Goal: Information Seeking & Learning: Stay updated

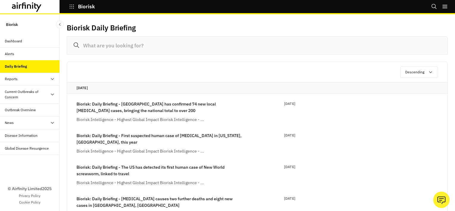
click at [20, 79] on div "Reports" at bounding box center [32, 78] width 55 height 5
click at [20, 105] on div "Research Briefs" at bounding box center [23, 104] width 26 height 5
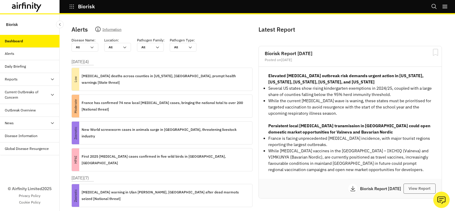
click at [25, 95] on div "Current Outbreaks of Concern" at bounding box center [27, 94] width 45 height 11
click at [25, 113] on div "[MEDICAL_DATA]" at bounding box center [30, 110] width 60 height 13
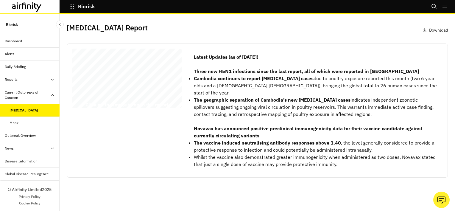
click at [140, 87] on div "Avian Influenza Report 07 August 2025 © 2025 Airfinity – Private & Co nfidentia…" at bounding box center [127, 79] width 110 height 62
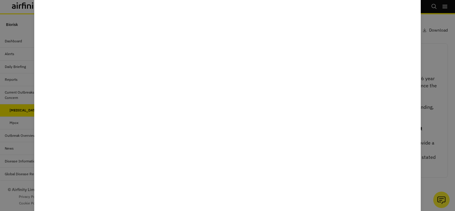
click at [436, 42] on div at bounding box center [227, 105] width 455 height 211
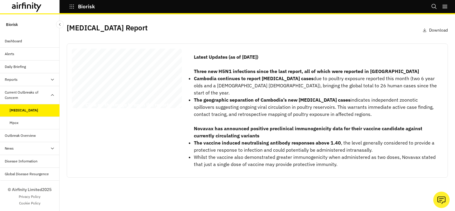
click at [29, 134] on div "Outbreak Overview" at bounding box center [20, 135] width 31 height 5
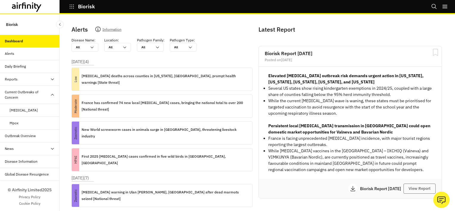
click at [29, 136] on div "Outbreak Overview" at bounding box center [20, 135] width 31 height 5
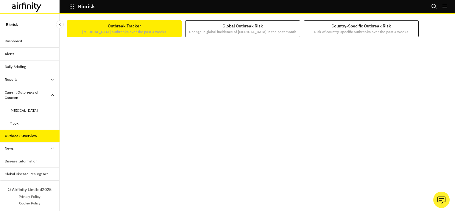
click at [21, 161] on div "Disease Information" at bounding box center [21, 160] width 33 height 5
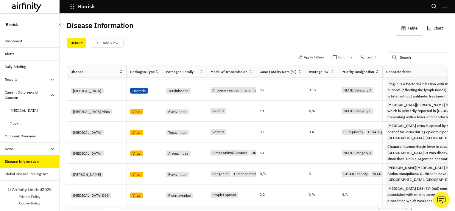
scroll to position [238, 0]
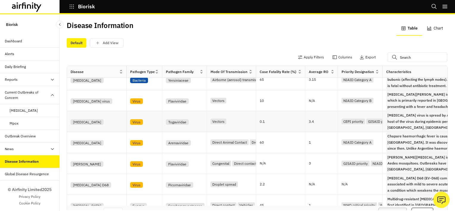
click at [93, 123] on div "[MEDICAL_DATA]" at bounding box center [87, 122] width 33 height 6
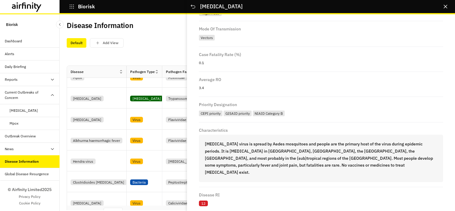
scroll to position [399, 0]
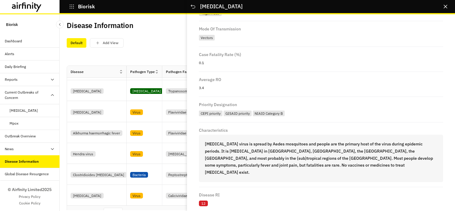
click at [156, 45] on div "Default Add View" at bounding box center [257, 43] width 381 height 10
click at [133, 46] on div "Default Add View" at bounding box center [257, 43] width 381 height 10
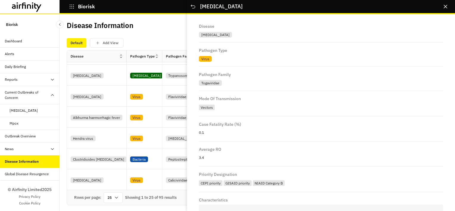
scroll to position [0, 0]
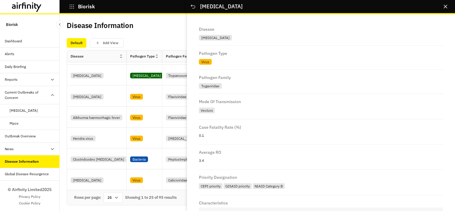
click at [169, 34] on div "Disease Information Table Chart" at bounding box center [257, 28] width 381 height 14
click at [71, 45] on div "Default" at bounding box center [77, 43] width 20 height 10
click at [24, 174] on div "Global Disease Resurgence" at bounding box center [27, 173] width 44 height 5
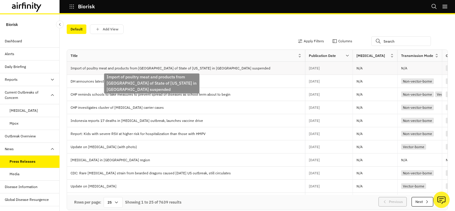
click at [228, 69] on p "Import of poultry meat and products from [GEOGRAPHIC_DATA] of State of [US_STAT…" at bounding box center [172, 68] width 202 height 6
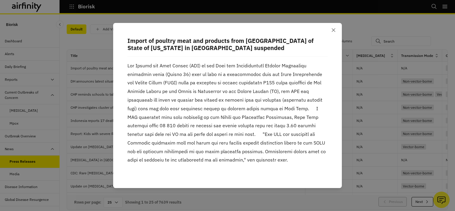
drag, startPoint x: 276, startPoint y: 159, endPoint x: 112, endPoint y: 60, distance: 191.9
click at [112, 60] on div "Import of poultry meat and products from [GEOGRAPHIC_DATA] of State of [US_STAT…" at bounding box center [227, 105] width 455 height 211
drag, startPoint x: 112, startPoint y: 60, endPoint x: 165, endPoint y: 84, distance: 58.7
copy p "Lor Ipsumd sit Amet Consec (ADI) el sed Doei tem Incididuntutl Etdolor Magnaali…"
click at [334, 29] on icon "Close" at bounding box center [333, 30] width 4 height 4
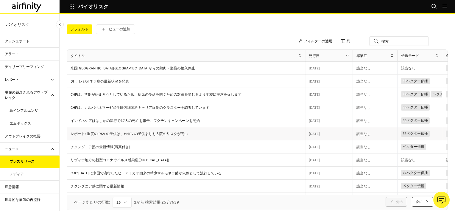
scroll to position [30, 0]
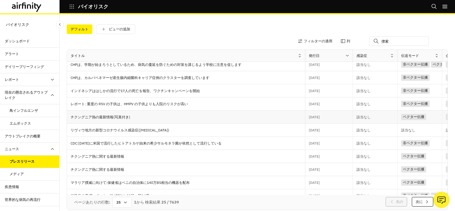
click at [96, 117] on p "チクングニア熱の最新情報(写真付き)" at bounding box center [188, 117] width 234 height 6
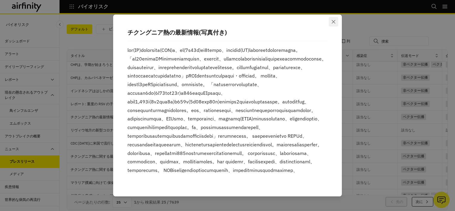
click at [334, 24] on button "閉める" at bounding box center [333, 22] width 10 height 10
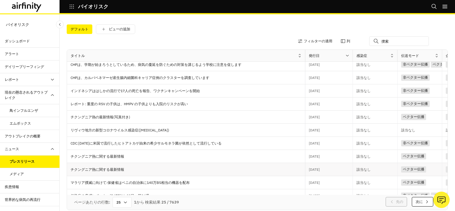
click at [105, 167] on p "チクングニア熱に関する最新情報" at bounding box center [188, 169] width 234 height 6
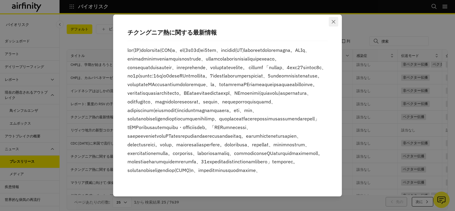
click at [336, 20] on button "閉める" at bounding box center [333, 22] width 10 height 10
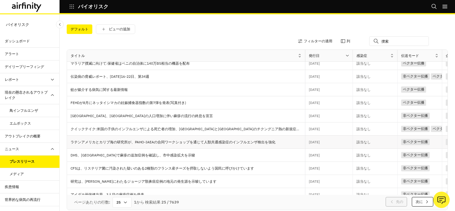
scroll to position [179, 0]
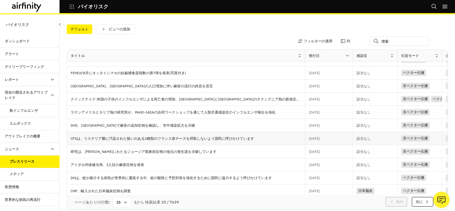
click at [205, 141] on div "CFSは、リステリア菌に汚染された疑いのある2種類のフランス産チーズを摂取しないよう国民に呼びかけています" at bounding box center [186, 138] width 238 height 13
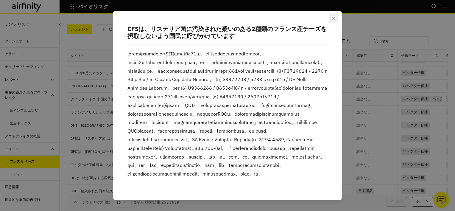
click at [334, 19] on icon "閉める" at bounding box center [333, 18] width 4 height 4
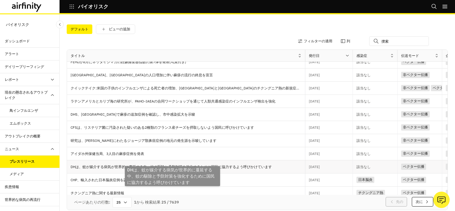
scroll to position [195, 0]
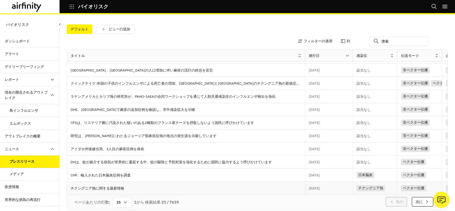
click at [115, 188] on p "チクングニア熱に関する最新情報" at bounding box center [188, 188] width 234 height 6
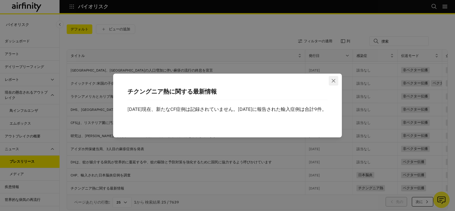
click at [337, 76] on button "閉める" at bounding box center [333, 81] width 10 height 10
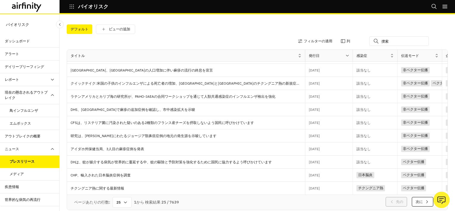
click at [29, 163] on div "プレスリリース" at bounding box center [22, 161] width 25 height 5
click at [397, 42] on input "text" at bounding box center [399, 41] width 60 height 10
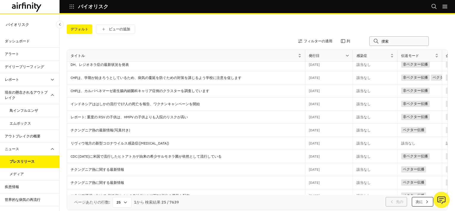
scroll to position [0, 0]
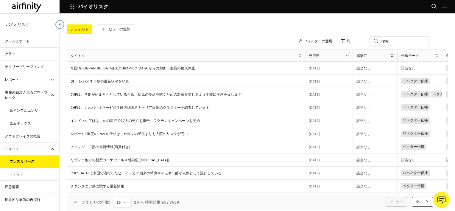
click at [61, 24] on icon "サイドバーを閉じる" at bounding box center [60, 24] width 4 height 4
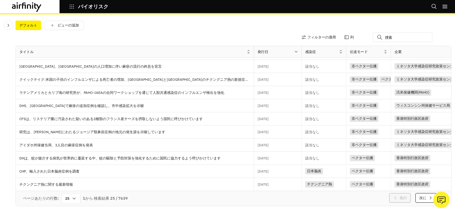
scroll to position [5, 0]
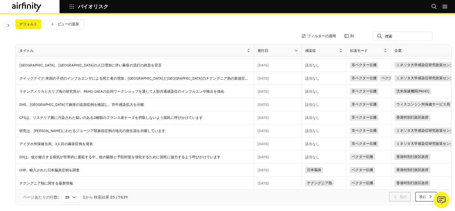
click at [419, 194] on font "次に" at bounding box center [422, 196] width 7 height 5
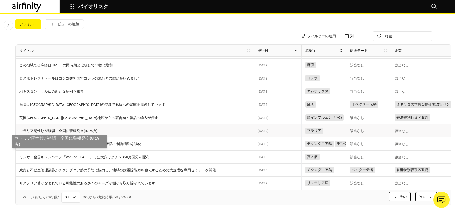
click at [70, 131] on p "マラリア陽性蚊が確認、全国に警報発令(8.19.火)" at bounding box center [59, 131] width 81 height 6
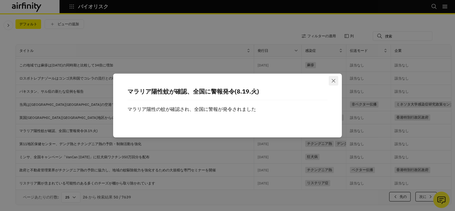
click at [335, 81] on button "閉める" at bounding box center [333, 81] width 10 height 10
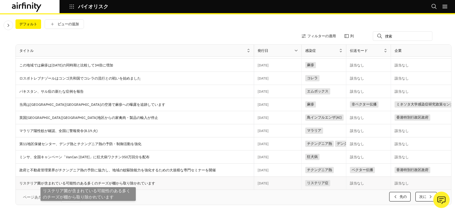
click at [138, 182] on p "リステリア菌が含まれている可能性のある多くのチーズが棚から取り除かれています" at bounding box center [88, 183] width 138 height 6
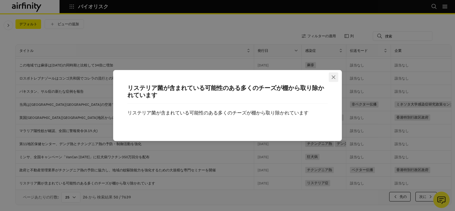
click at [336, 76] on button "閉める" at bounding box center [333, 77] width 10 height 10
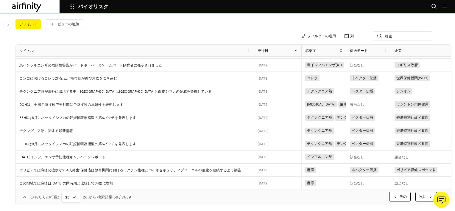
scroll to position [17, 0]
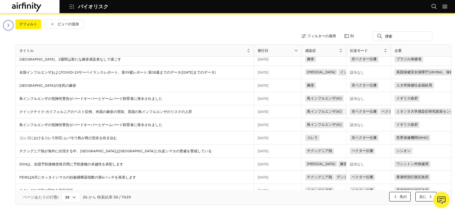
click at [8, 25] on icon "サイドバーを閉じる" at bounding box center [8, 25] width 5 height 5
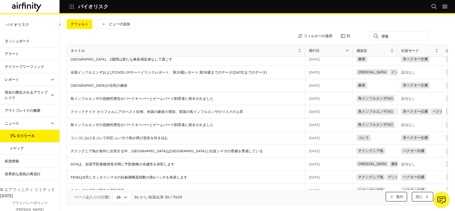
click at [18, 160] on div "疾患情報" at bounding box center [12, 160] width 14 height 5
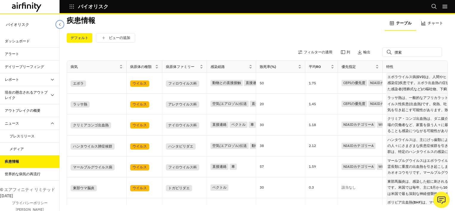
click at [60, 25] on icon "サイドバーを閉じる" at bounding box center [60, 24] width 4 height 4
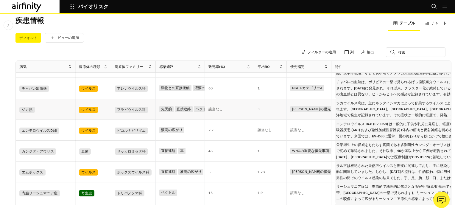
scroll to position [298, 0]
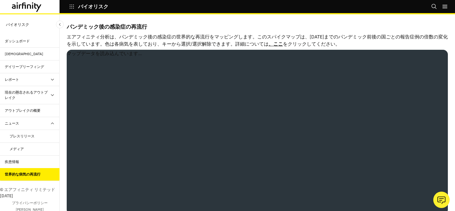
click at [283, 45] on link "、ここ" at bounding box center [275, 44] width 14 height 6
